Goal: Use online tool/utility: Utilize a website feature to perform a specific function

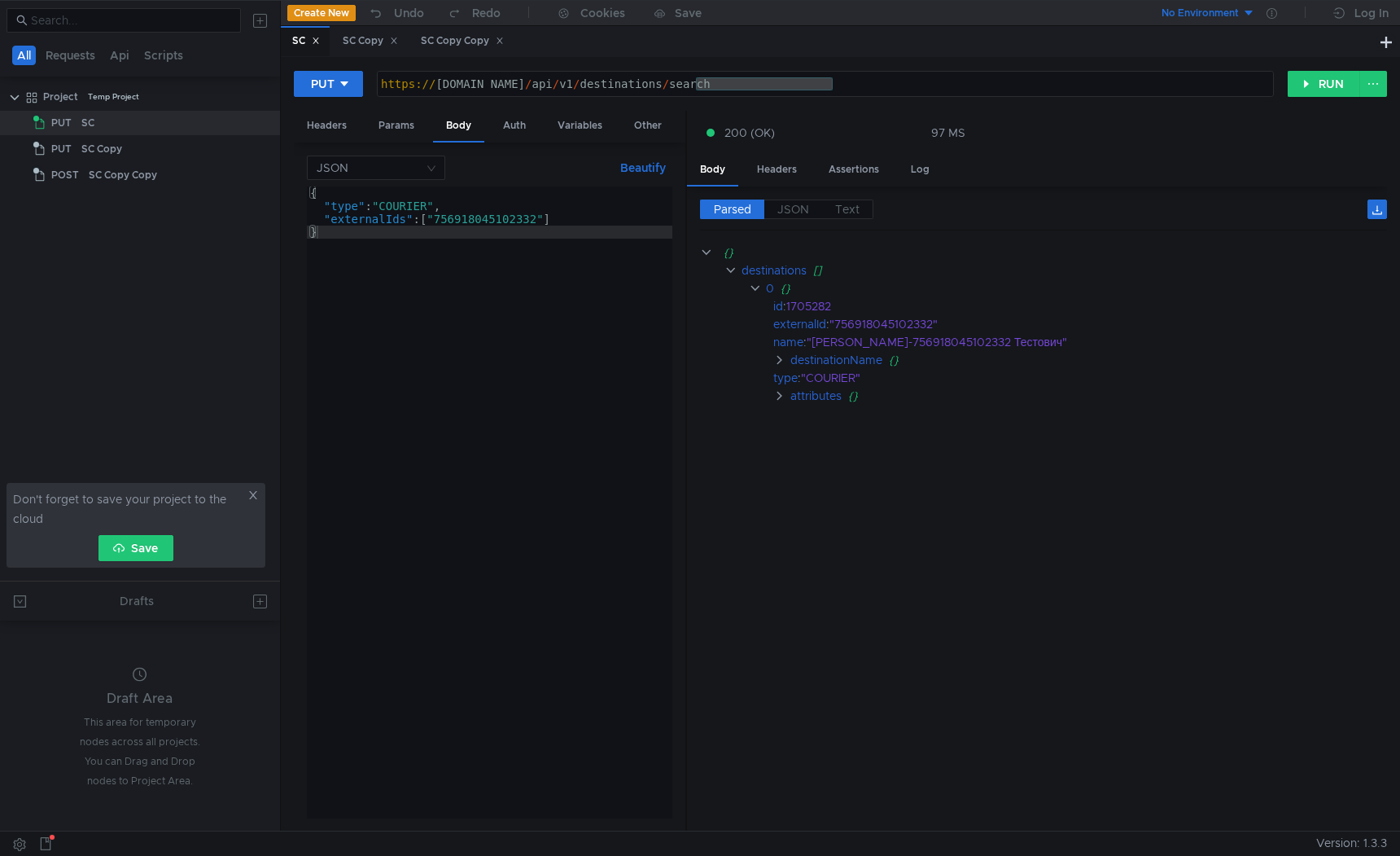
scroll to position [0, 19]
click at [517, 84] on div "https:// [DOMAIN_NAME] / api / v1 / destinations / search" at bounding box center [825, 97] width 897 height 39
click at [497, 81] on div "https:// [DOMAIN_NAME] / api / v1 / destinations / search" at bounding box center [825, 97] width 897 height 39
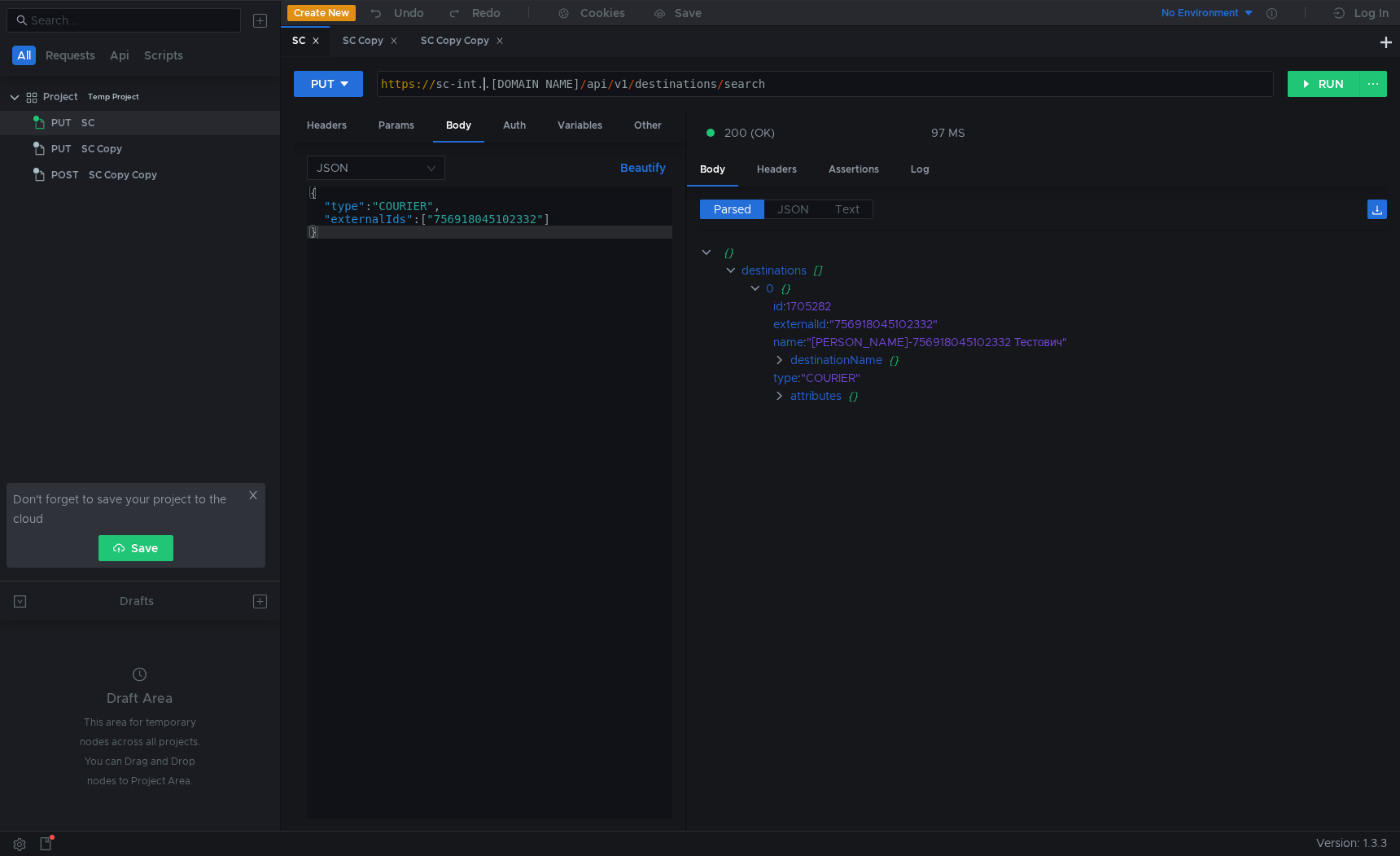
type textarea "[URL][DOMAIN_NAME]"
click at [337, 125] on div "Headers" at bounding box center [327, 125] width 66 height 30
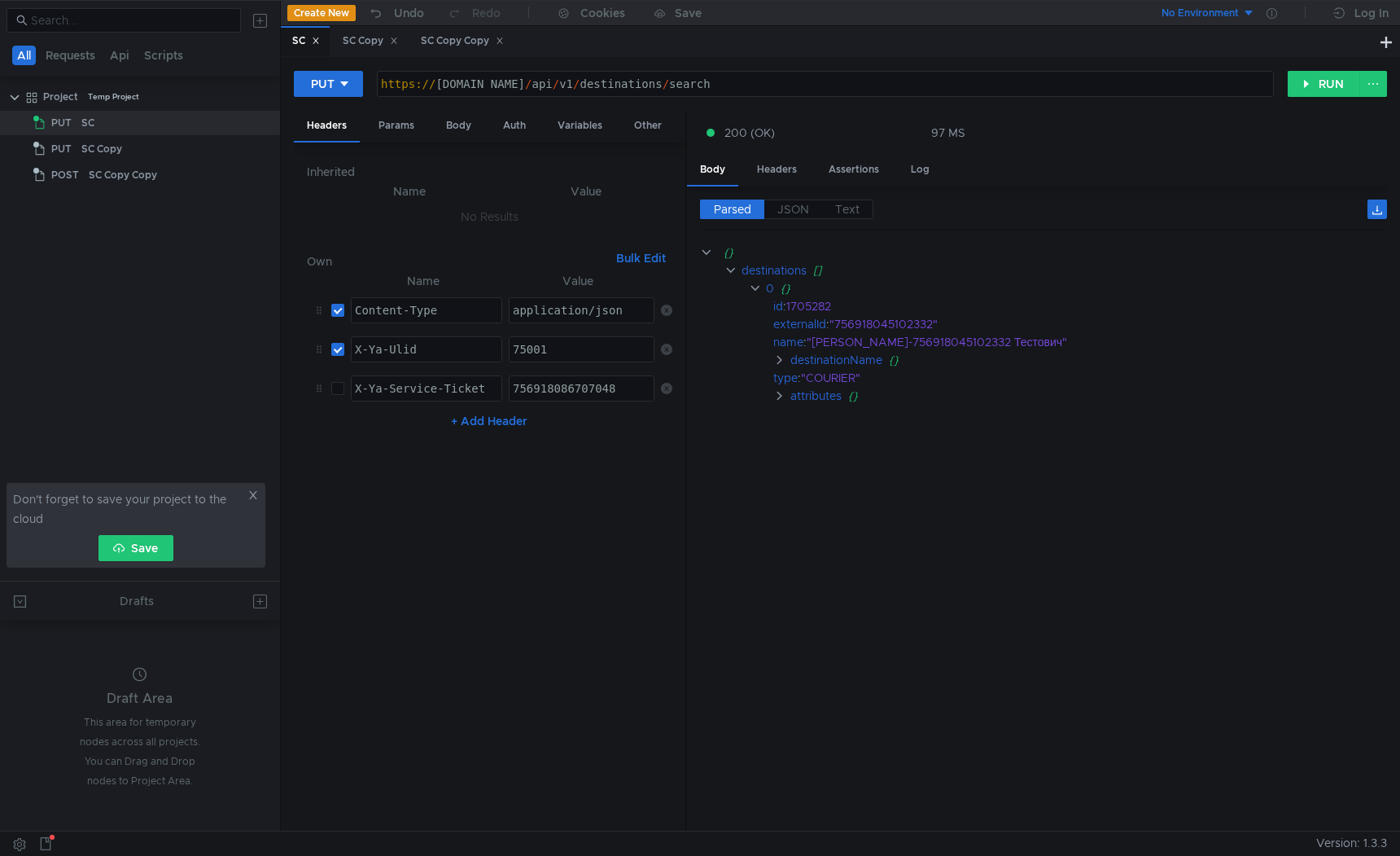
click at [520, 348] on div "75001" at bounding box center [583, 362] width 146 height 39
paste textarea "35707"
type textarea "735707"
click at [455, 417] on button "+ Add Header" at bounding box center [489, 421] width 90 height 19
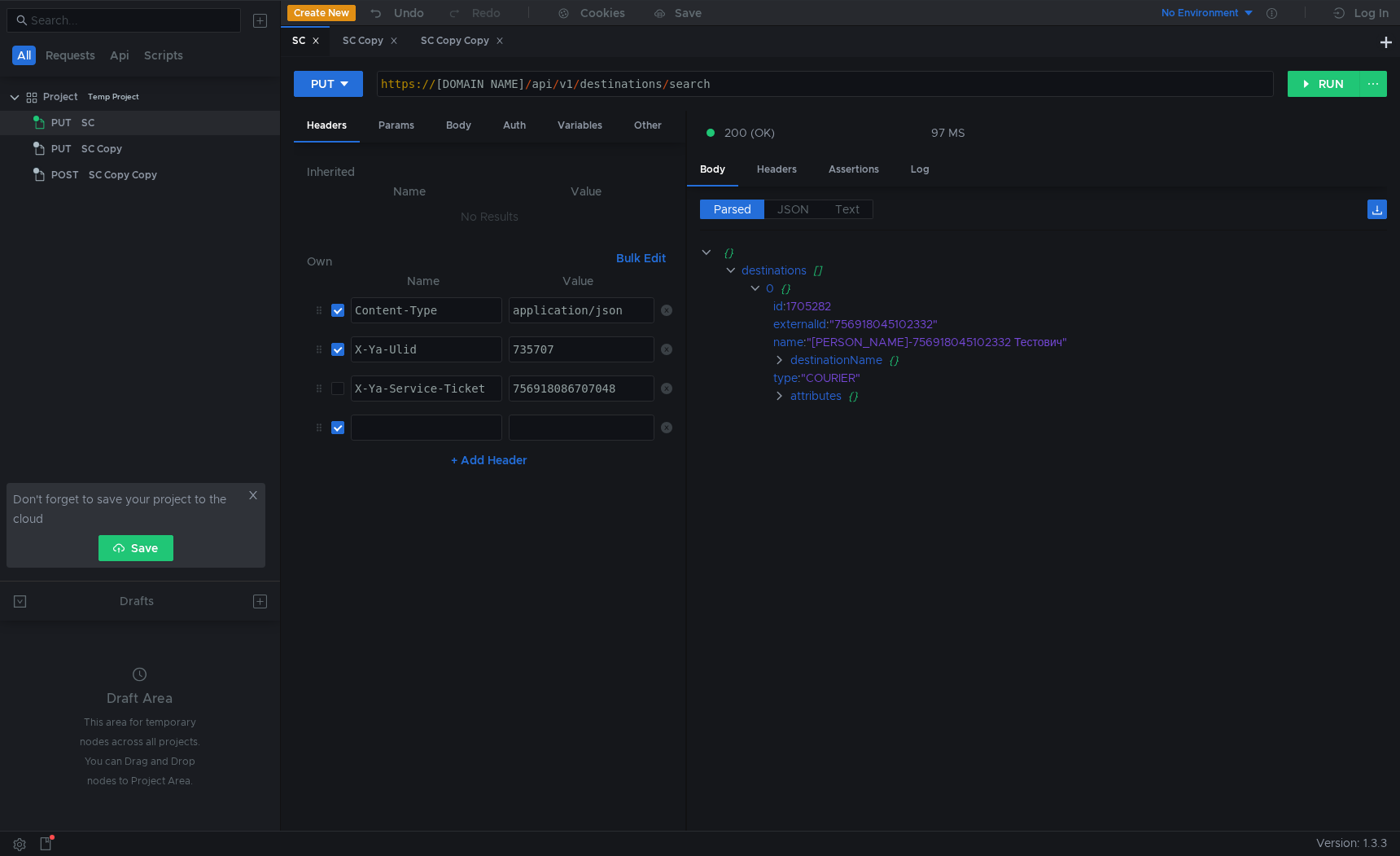
click at [335, 428] on input "checkbox" at bounding box center [337, 427] width 13 height 13
checkbox input "false"
click at [384, 126] on div "Params" at bounding box center [396, 125] width 62 height 30
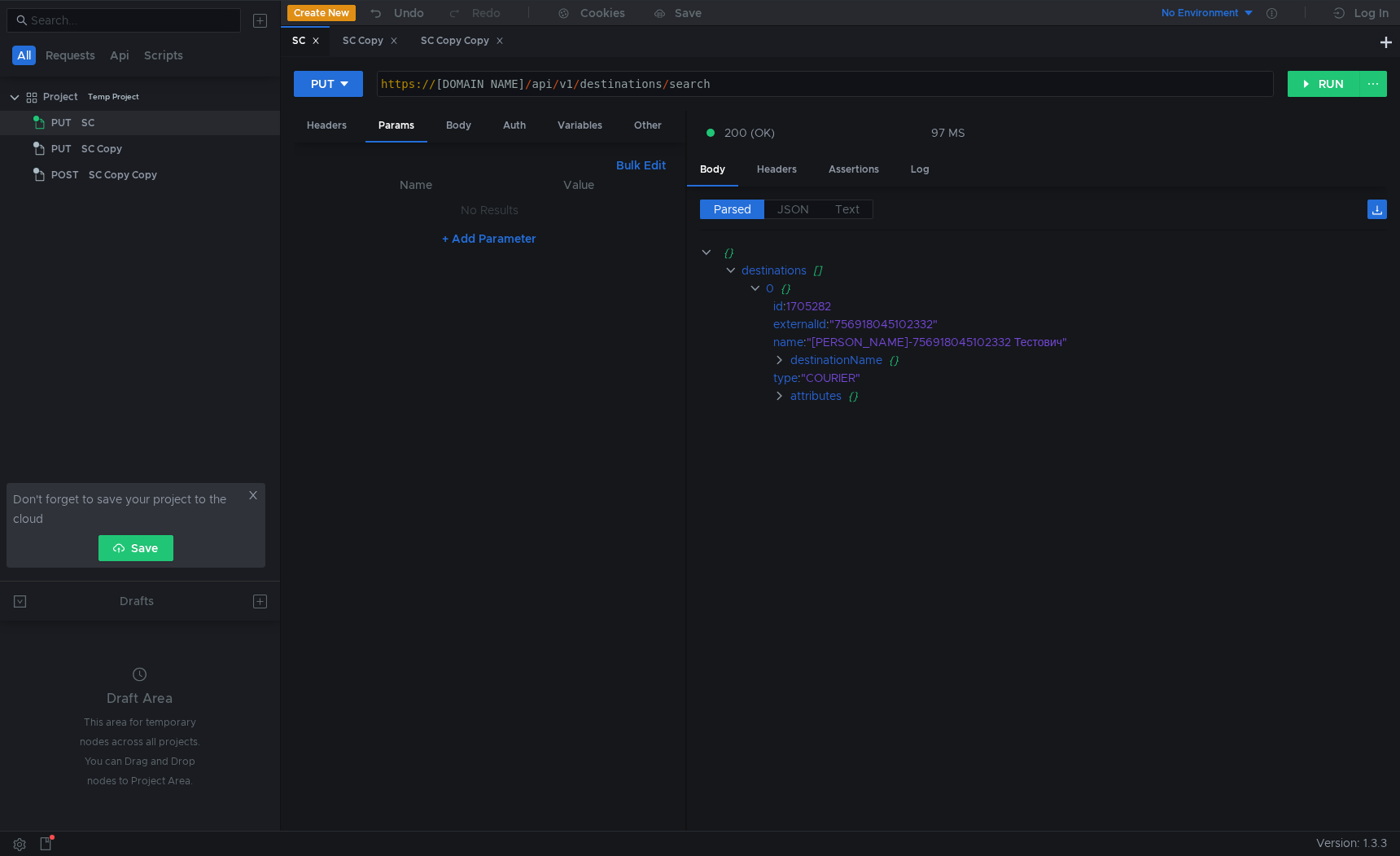
click at [465, 237] on button "+ Add Parameter" at bounding box center [490, 238] width 108 height 19
click at [536, 211] on div at bounding box center [583, 227] width 146 height 39
paste textarea "XDOC_ONLY"
type textarea "XDOC_ONLY"
click at [435, 224] on div at bounding box center [426, 227] width 150 height 39
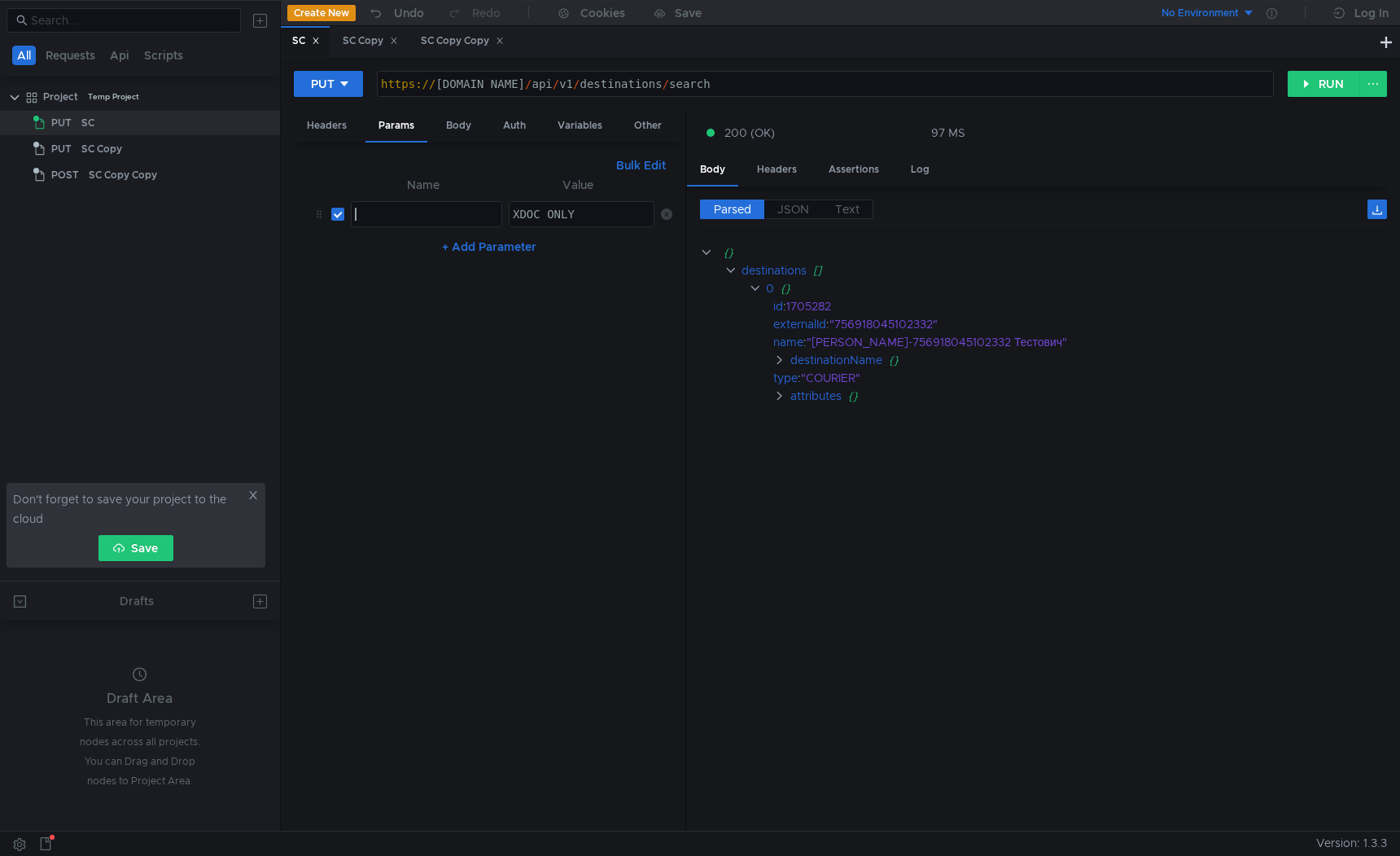
click at [412, 220] on div at bounding box center [426, 227] width 150 height 39
paste textarea "groupSearchStrategy"
type textarea "groupSearchStrategy"
click at [463, 254] on button "+ Add Parameter" at bounding box center [490, 246] width 108 height 19
click at [417, 258] on div at bounding box center [426, 266] width 150 height 39
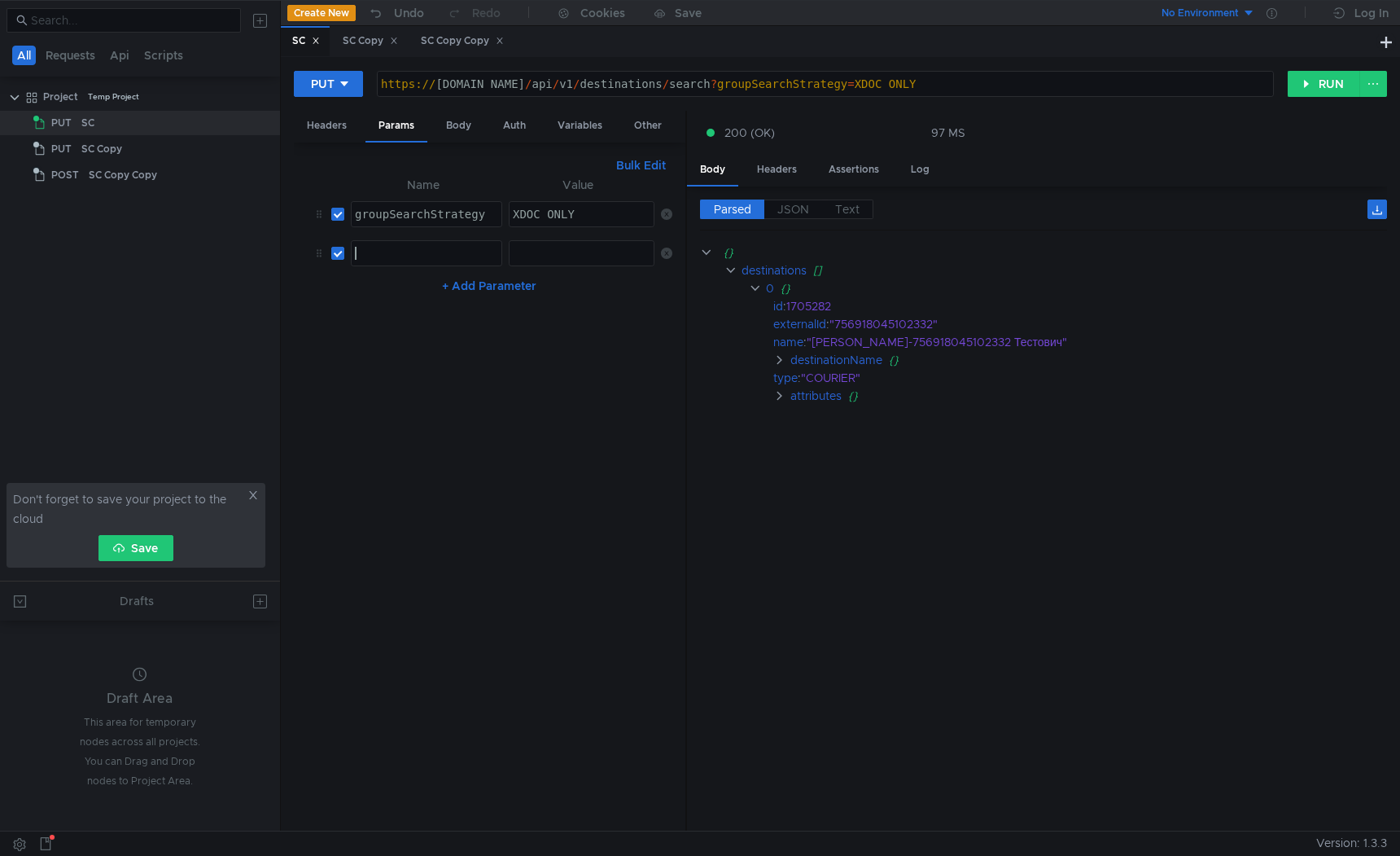
paste textarea "cargoIdInQuery"
type textarea "cargoIdInQuery"
click at [527, 249] on div at bounding box center [583, 266] width 146 height 39
paste textarea "10000275617356"
type textarea "10000275617356"
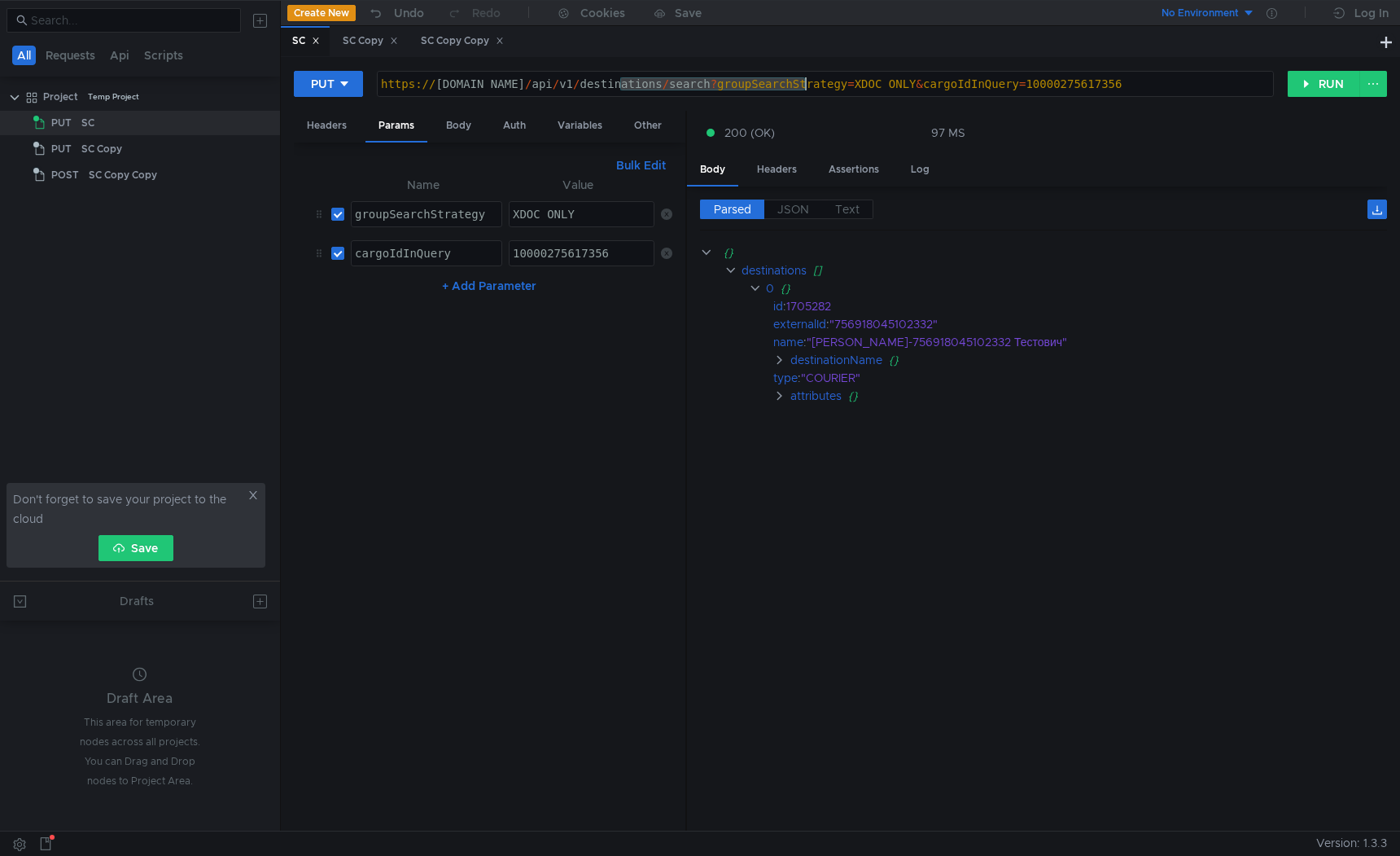
drag, startPoint x: 620, startPoint y: 83, endPoint x: 805, endPoint y: 83, distance: 185.0
click at [805, 83] on div "https:// [DOMAIN_NAME] / api / v1 / destinations / search ? groupSearchStrategy…" at bounding box center [825, 97] width 897 height 39
paste textarea "cargo/ship/sc/find-top-level-inseparable-group"
type textarea "[URL][DOMAIN_NAME]"
click at [316, 124] on div "Headers" at bounding box center [327, 125] width 66 height 30
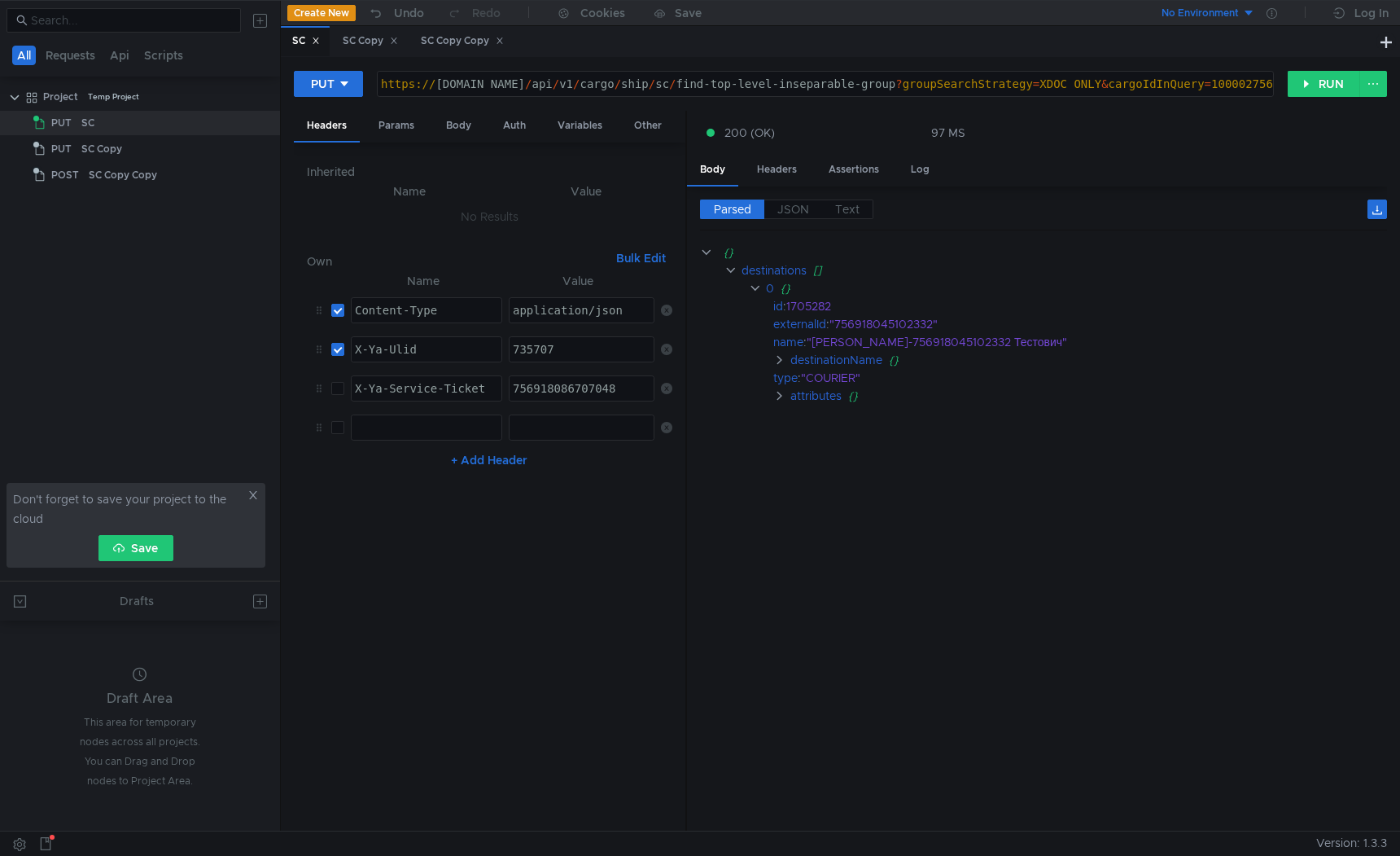
click at [346, 389] on td "X-Ya-Service-Ticket ההההההההההההההההההההההההההההההההההההההההההההההההההההההההההה…" at bounding box center [423, 388] width 158 height 39
click at [343, 389] on input "checkbox" at bounding box center [337, 388] width 13 height 13
checkbox input "true"
click at [583, 374] on td "756918086707048 756918086707048 ההההההההההההההההההההההההההההההההההההההההההההההה…" at bounding box center [578, 388] width 152 height 39
click at [582, 389] on div "756918086707048" at bounding box center [583, 401] width 146 height 39
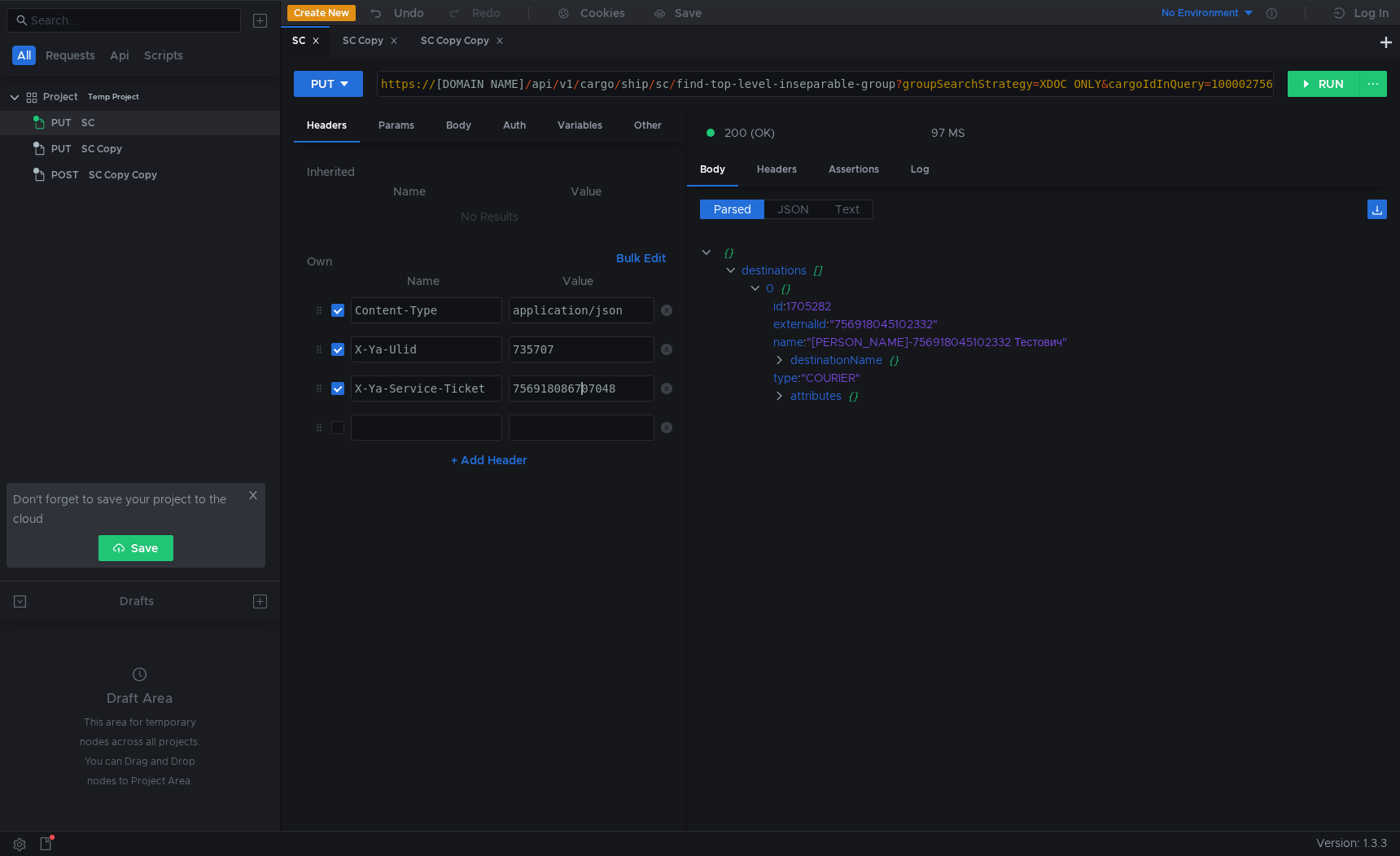
click at [582, 389] on div "756918086707048" at bounding box center [583, 401] width 146 height 39
paste textarea "3:serv:COX_ARCLjP7FBiIRCJOvexD_n3sggdS8kaXU_gE:EbLYgx8sewU8wC3SHBjdVwcjcc2rkPgO…"
type textarea "3:serv:COX_ARCLjP7FBiIRCJOvexD_n3sggdS8kaXU_gE:EbLYgx8sewU8wC3SHBjdVwcjcc2rkPgO…"
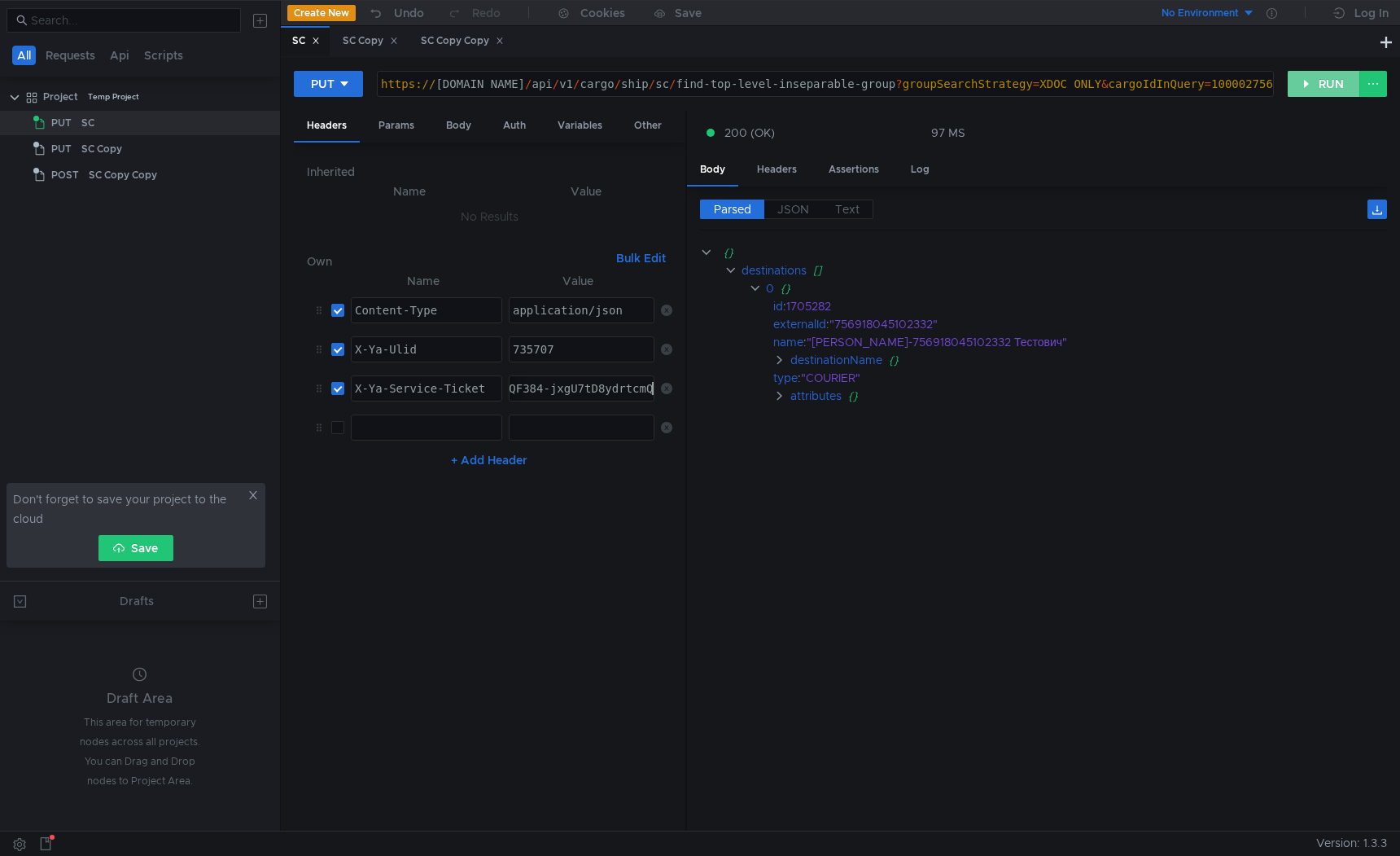
click at [1326, 79] on button "RUN" at bounding box center [1323, 84] width 72 height 26
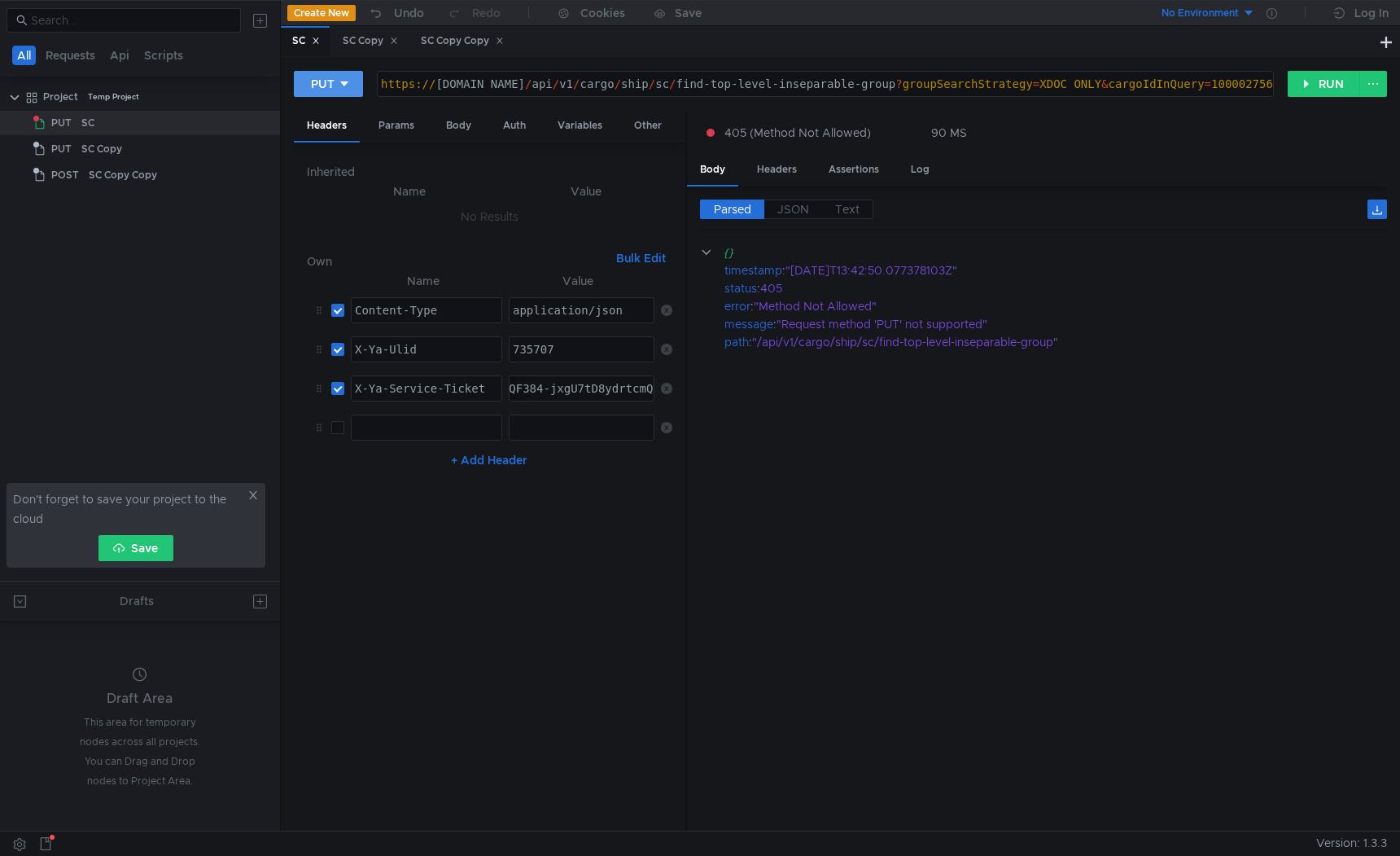
click at [350, 83] on icon at bounding box center [343, 84] width 11 height 11
click at [347, 83] on div at bounding box center [700, 428] width 1400 height 856
click at [344, 83] on icon at bounding box center [343, 84] width 8 height 5
click at [339, 113] on li "GET" at bounding box center [329, 118] width 70 height 26
click at [1331, 89] on button "RUN" at bounding box center [1323, 84] width 72 height 26
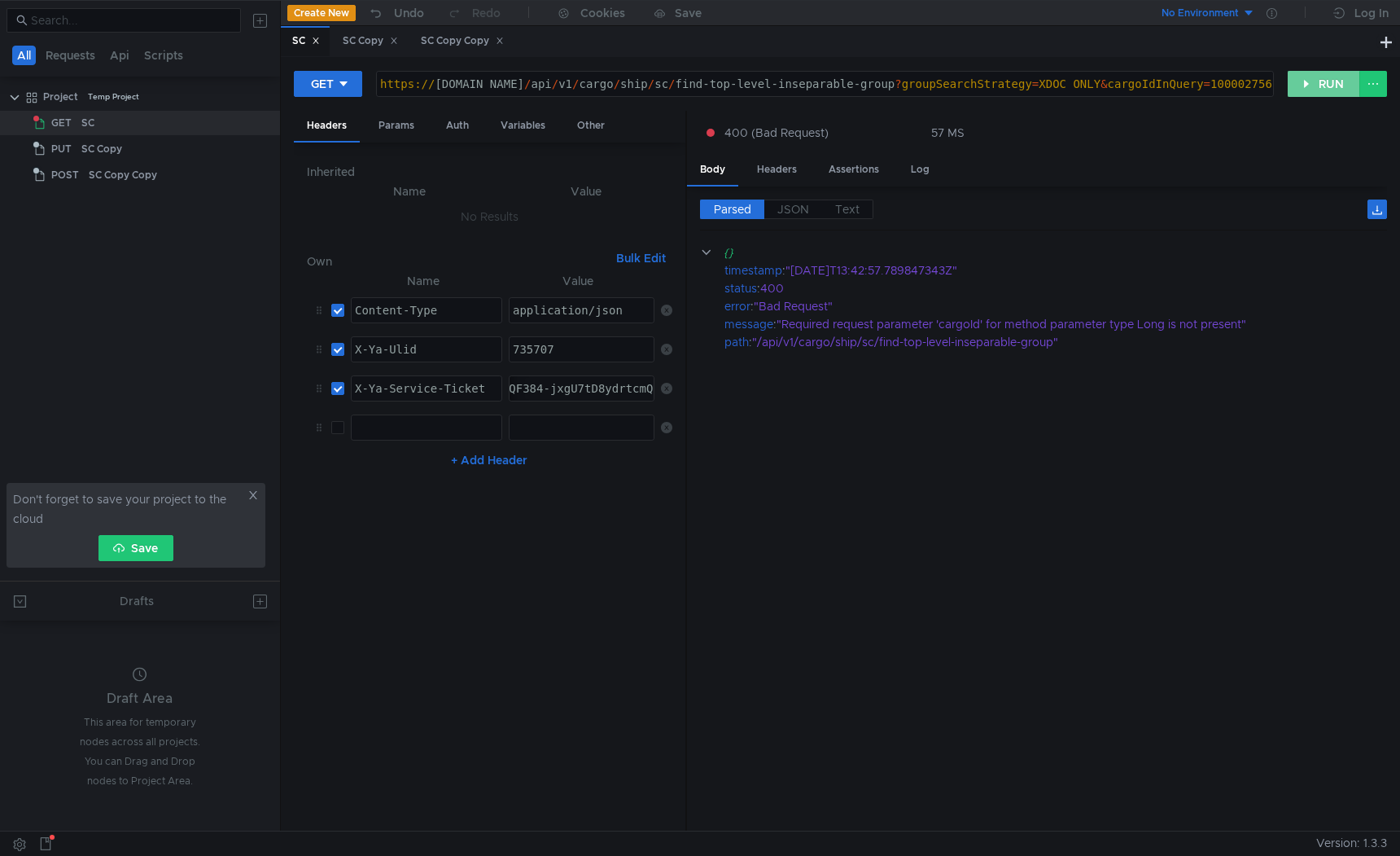
click at [1330, 89] on button "RUN" at bounding box center [1323, 84] width 72 height 26
click at [399, 122] on div "Params" at bounding box center [396, 125] width 62 height 30
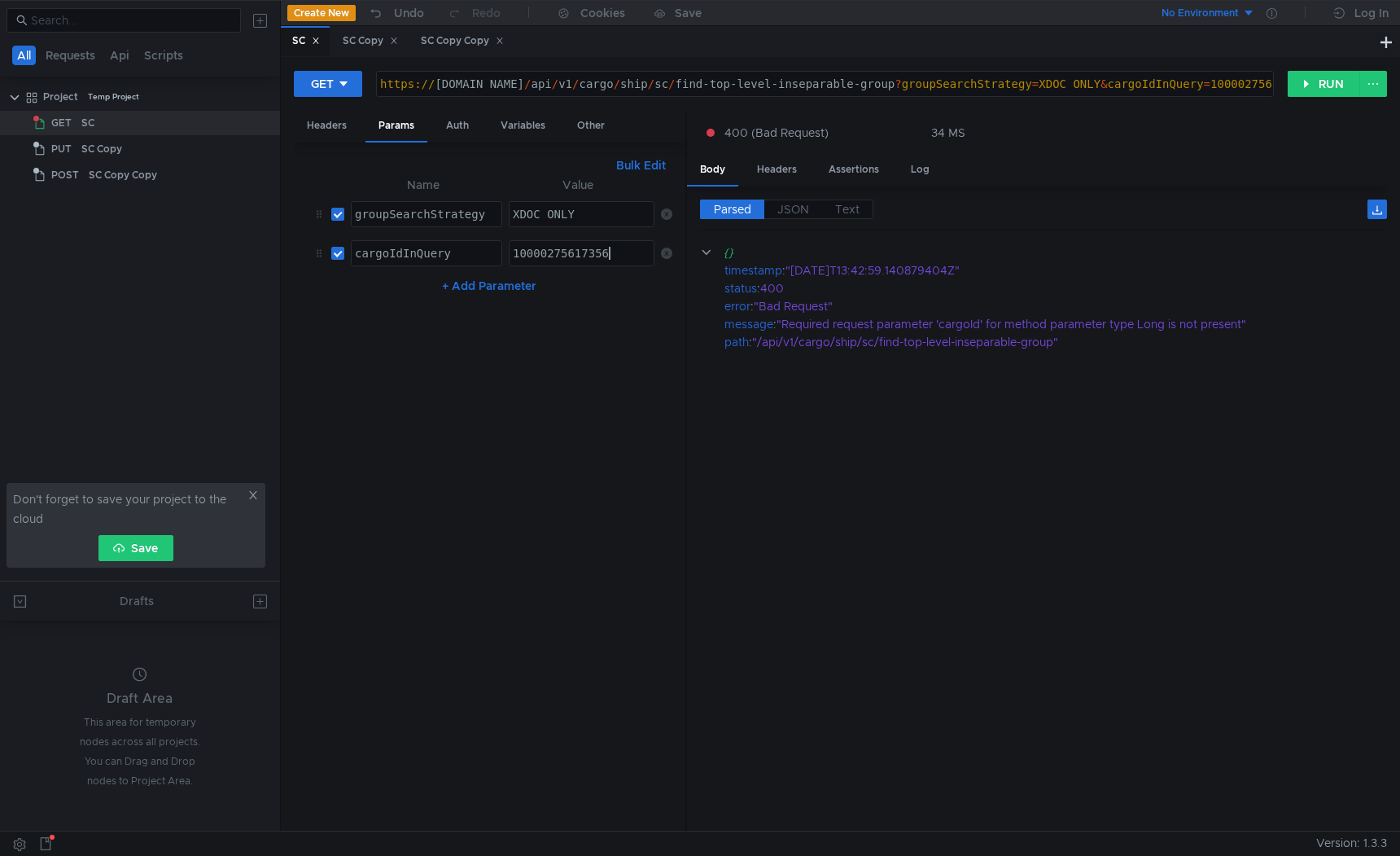
click at [607, 255] on div "10000275617356" at bounding box center [583, 266] width 146 height 39
click at [621, 258] on div "10000275617356" at bounding box center [583, 266] width 146 height 39
click at [632, 257] on div "10000275617356" at bounding box center [583, 266] width 146 height 39
click at [1157, 83] on div "https:// [DOMAIN_NAME] / api / v1 / cargo / ship / sc / find-top-level-insepara…" at bounding box center [890, 97] width 1026 height 39
click at [403, 256] on div "cargoIdInQuery" at bounding box center [426, 266] width 150 height 39
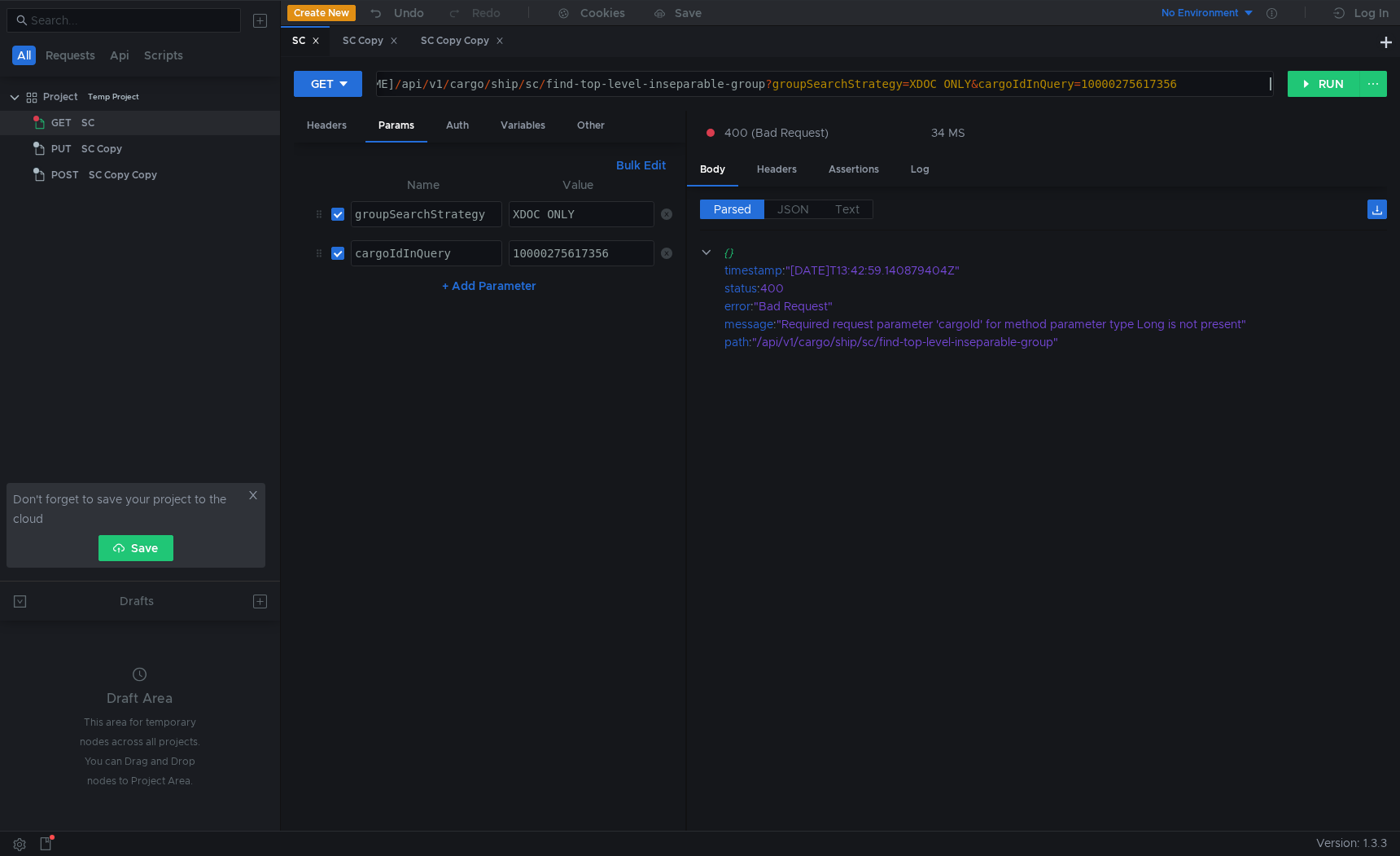
click at [403, 256] on div "cargoIdInQuery" at bounding box center [426, 266] width 150 height 39
paste textarea
type textarea "cargoId"
click at [1306, 93] on button "RUN" at bounding box center [1323, 84] width 72 height 26
click at [335, 135] on div "Headers" at bounding box center [327, 125] width 66 height 30
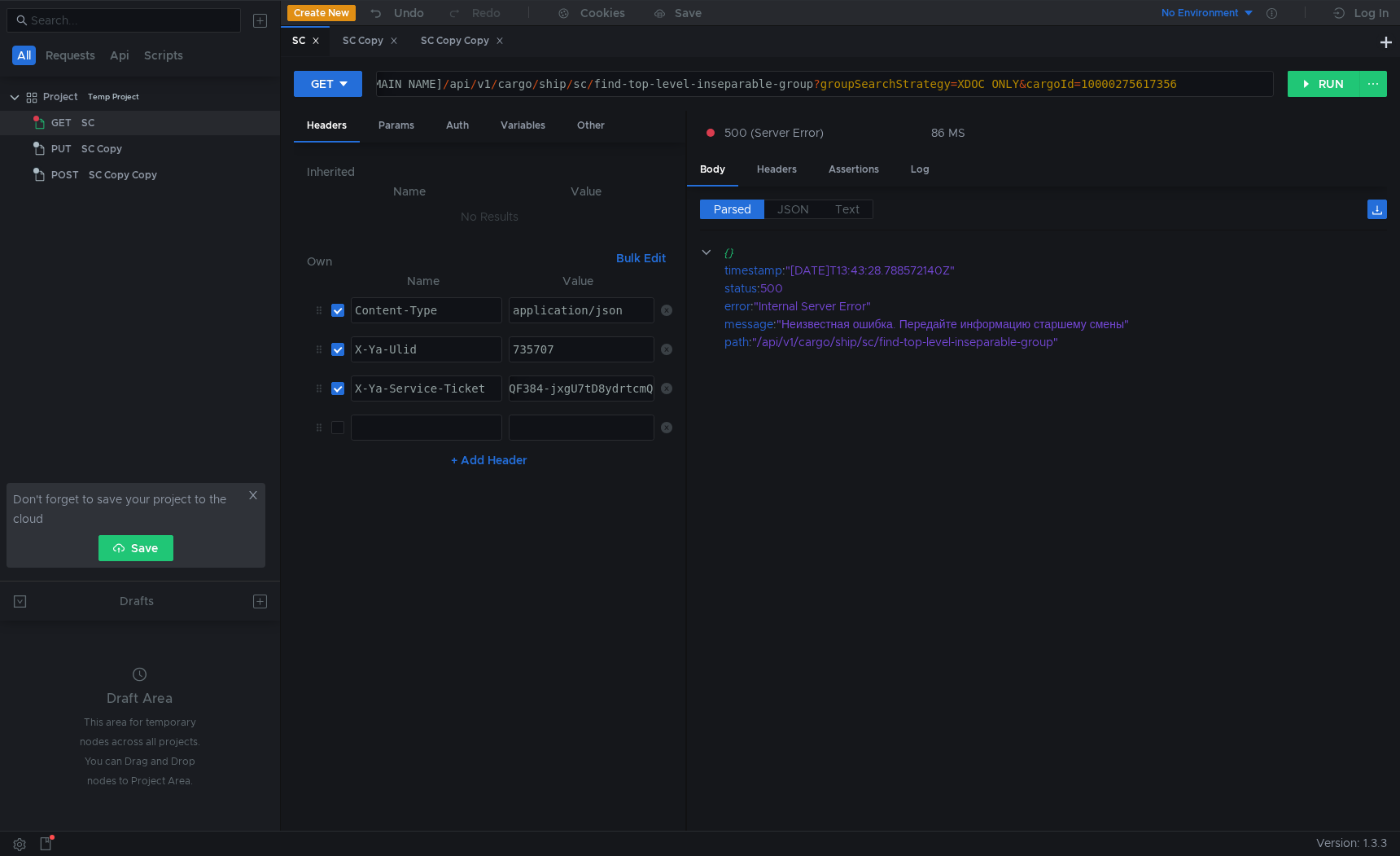
click at [335, 423] on input "checkbox" at bounding box center [337, 427] width 13 height 13
checkbox input "true"
click at [378, 423] on div at bounding box center [426, 440] width 150 height 39
type textarea "ч"
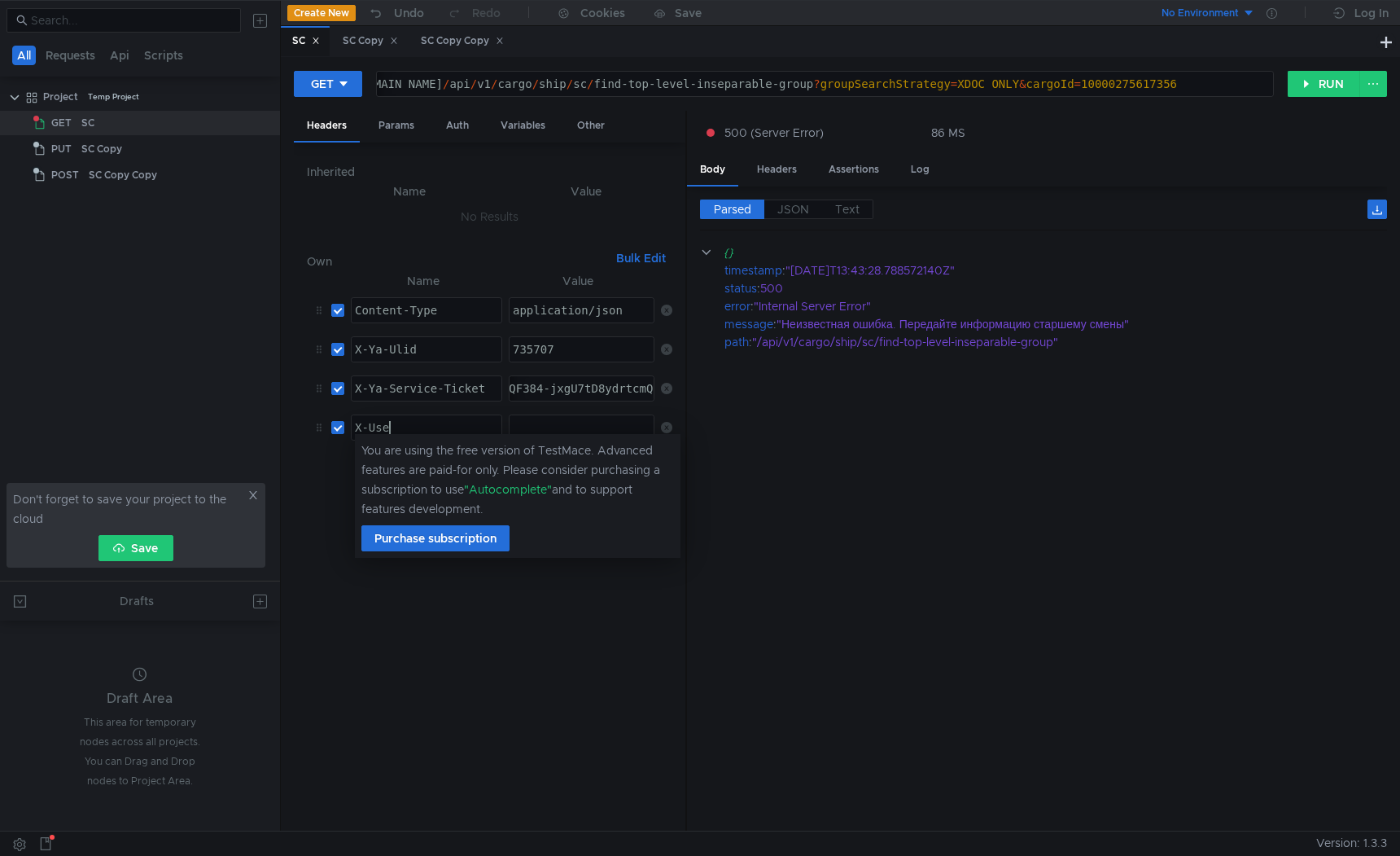
scroll to position [0, 3]
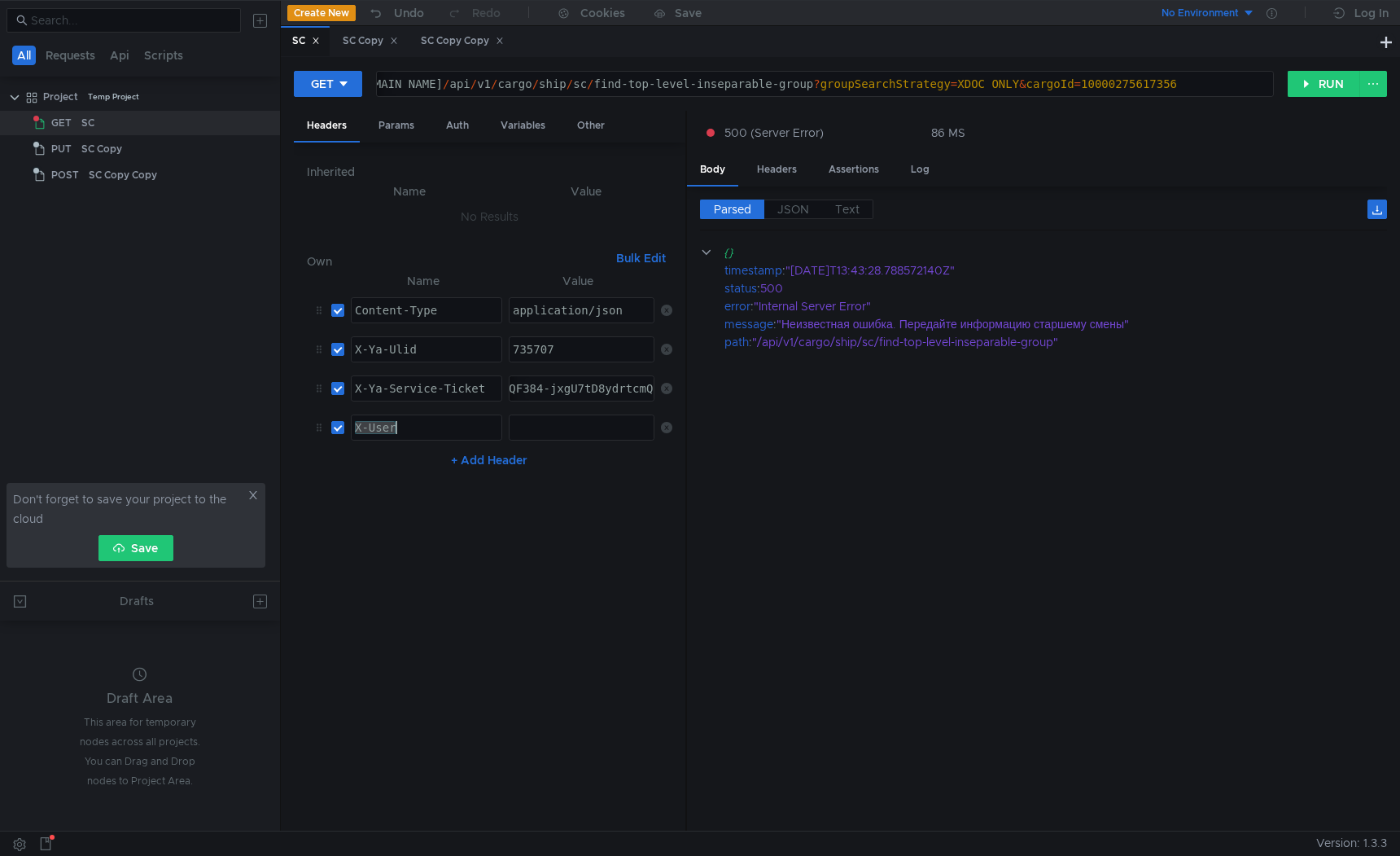
click at [377, 428] on div "X-User" at bounding box center [426, 440] width 150 height 39
paste textarea "-Uid"
type textarea "X-User-Uid"
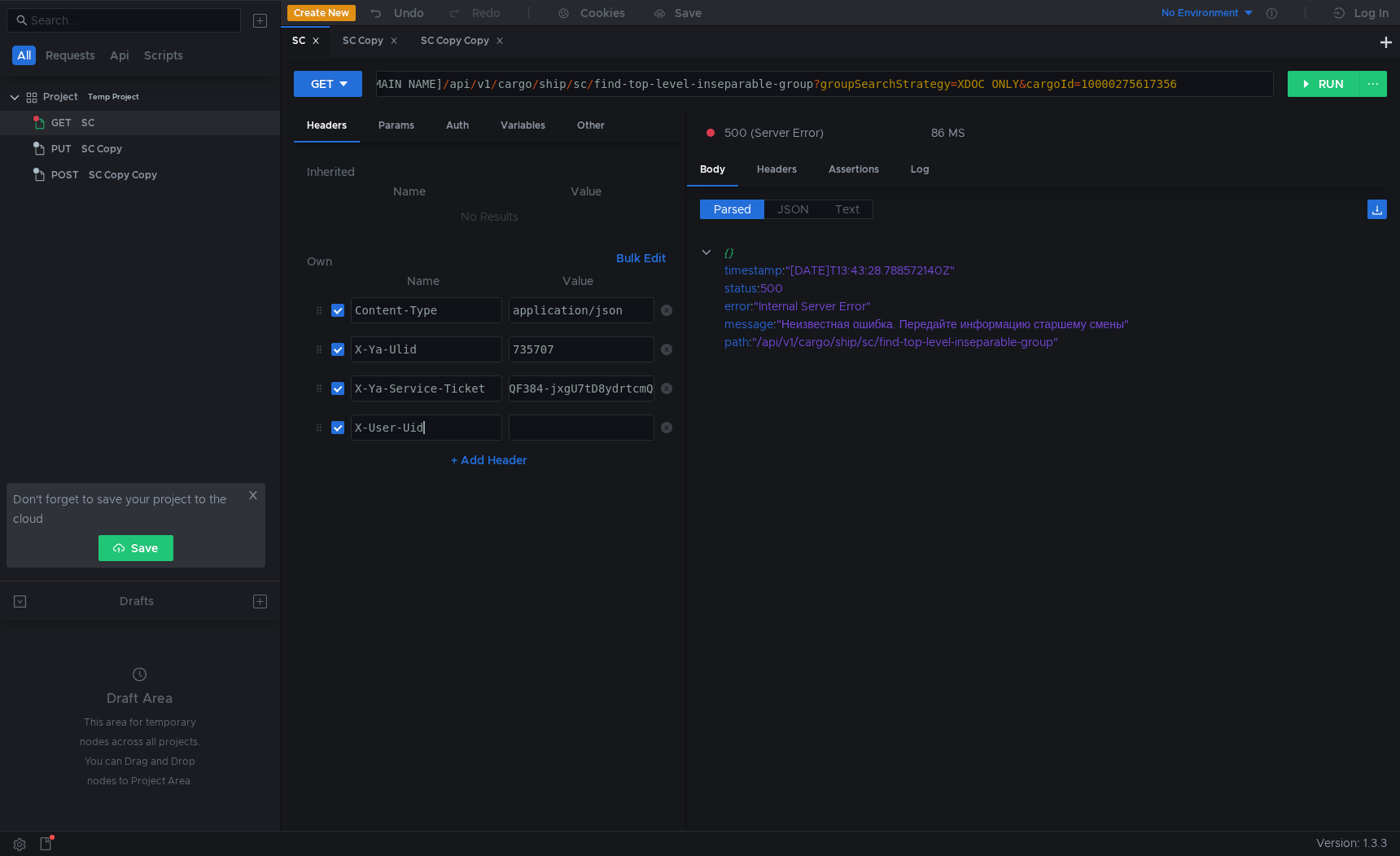
click at [545, 351] on div "735707" at bounding box center [583, 362] width 146 height 39
click at [550, 418] on div at bounding box center [582, 427] width 144 height 24
paste textarea "1657932109"
type textarea "1657932109"
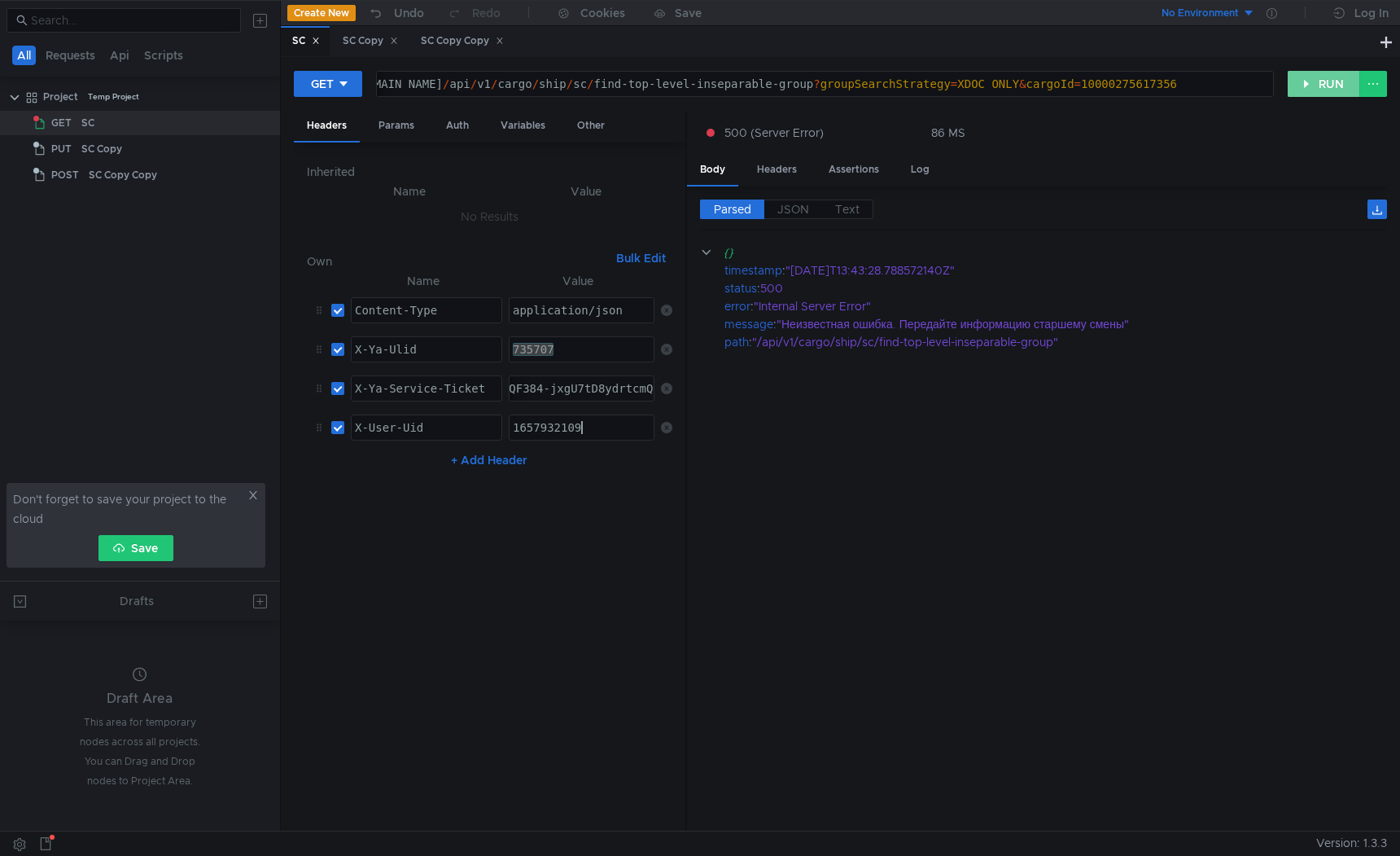
click at [1321, 84] on button "RUN" at bounding box center [1323, 84] width 72 height 26
click at [760, 175] on div "Headers" at bounding box center [777, 170] width 66 height 30
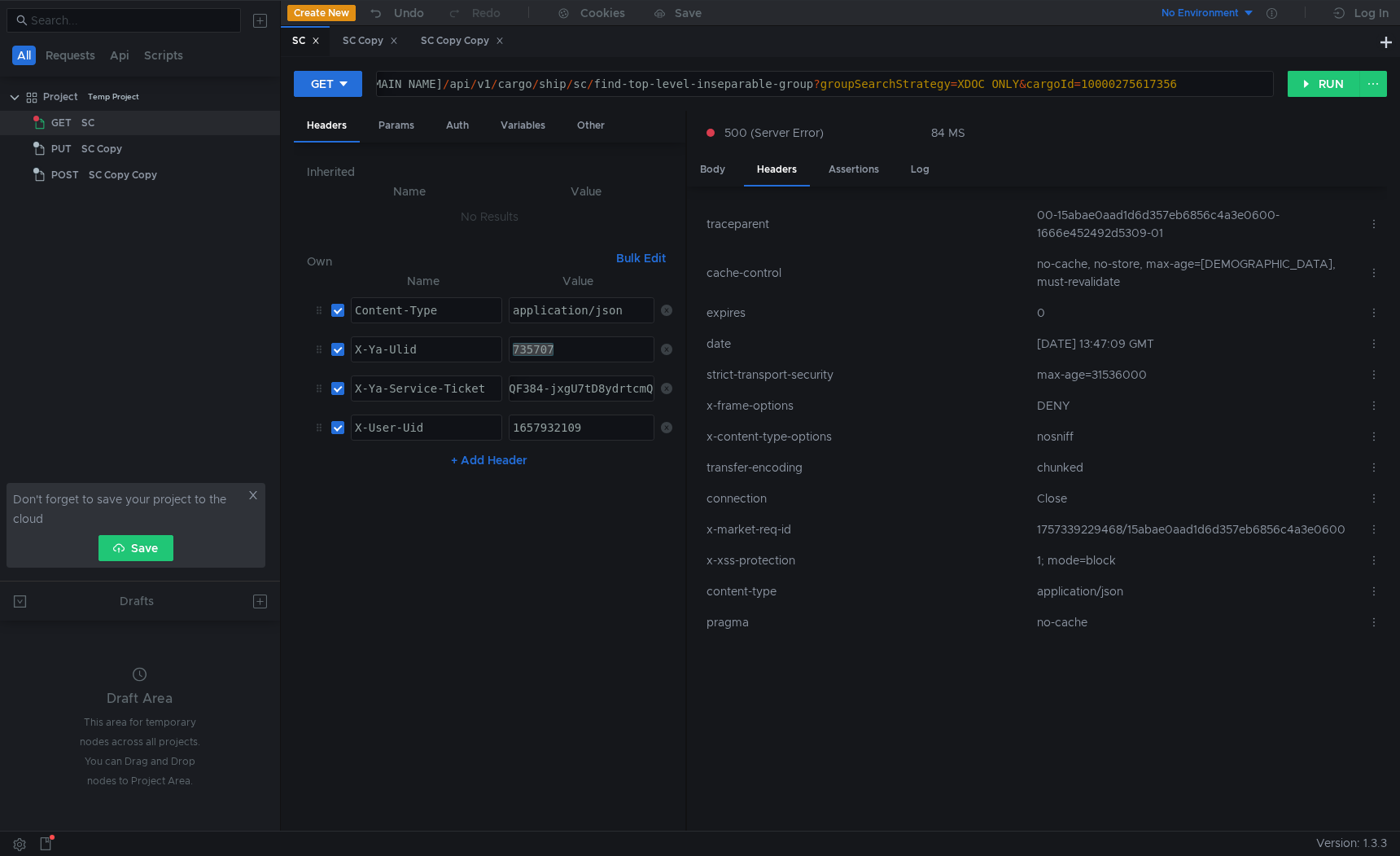
click at [1207, 514] on td "1757339229468/15abae0aad1d6d357eb6856c4a3e0600" at bounding box center [1196, 530] width 331 height 31
click at [1206, 514] on td "1757339229468/15abae0aad1d6d357eb6856c4a3e0600" at bounding box center [1196, 530] width 331 height 31
copy tr "1757339229468/15abae0aad1d6d357eb6856c4a3e0600"
